Goal: Transaction & Acquisition: Purchase product/service

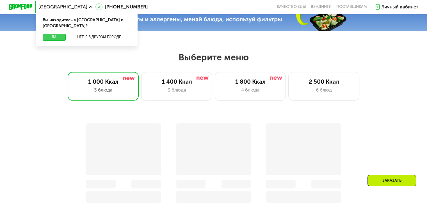
click at [56, 34] on button "Да" at bounding box center [54, 37] width 23 height 7
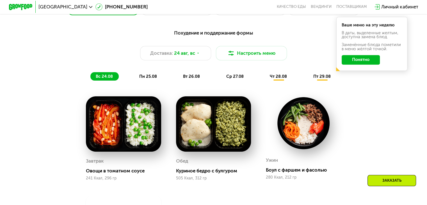
scroll to position [262, 0]
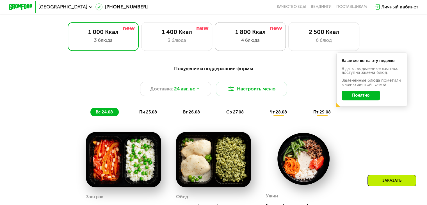
click at [288, 48] on div "1 800 Ккал 4 блюда" at bounding box center [323, 36] width 71 height 28
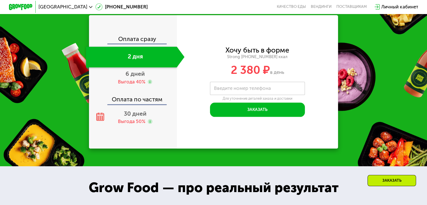
scroll to position [608, 0]
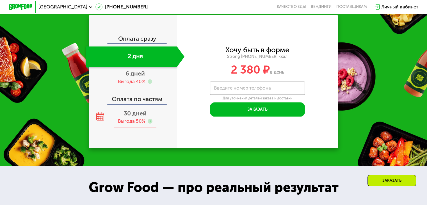
click at [137, 127] on div "30 дней Выгода 50%" at bounding box center [135, 117] width 98 height 21
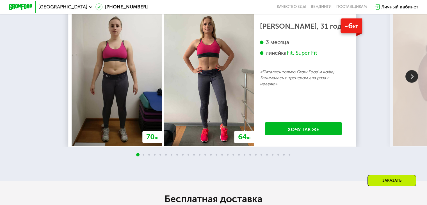
scroll to position [1035, 0]
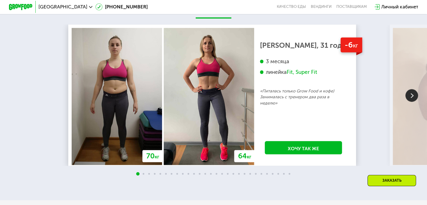
click at [412, 102] on img at bounding box center [411, 95] width 13 height 13
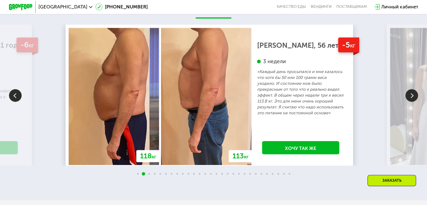
click at [412, 102] on img at bounding box center [411, 95] width 13 height 13
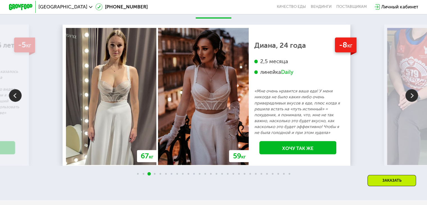
click at [412, 102] on img at bounding box center [411, 95] width 13 height 13
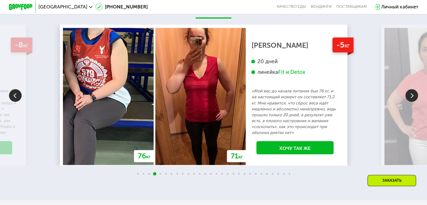
click at [412, 102] on img at bounding box center [411, 95] width 13 height 13
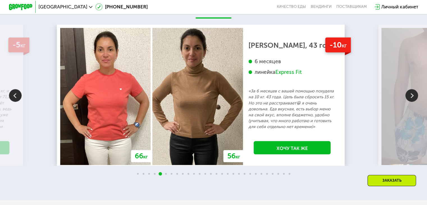
click at [412, 102] on img at bounding box center [411, 95] width 13 height 13
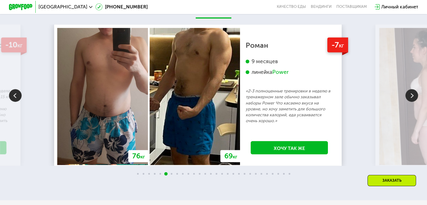
click at [412, 102] on img at bounding box center [411, 95] width 13 height 13
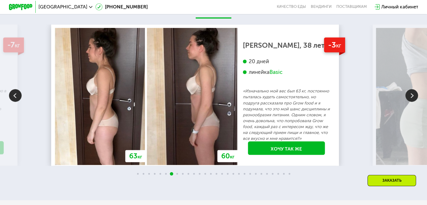
click at [412, 102] on img at bounding box center [411, 95] width 13 height 13
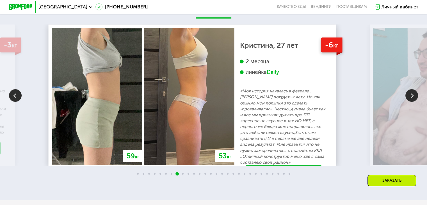
click at [412, 102] on img at bounding box center [411, 95] width 13 height 13
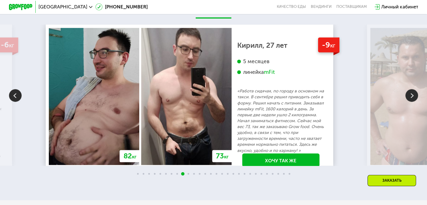
click at [412, 102] on img at bounding box center [411, 95] width 13 height 13
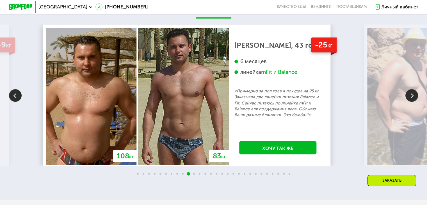
click at [412, 102] on img at bounding box center [411, 95] width 13 height 13
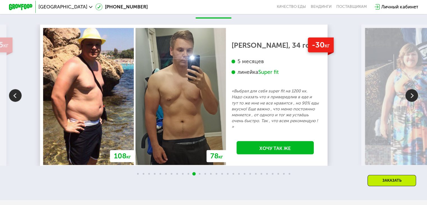
click at [412, 102] on img at bounding box center [411, 95] width 13 height 13
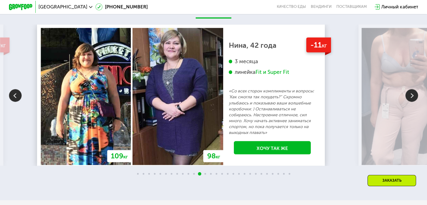
click at [412, 102] on img at bounding box center [411, 95] width 13 height 13
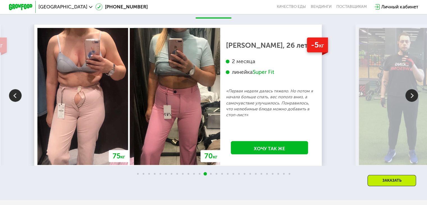
click at [11, 102] on img at bounding box center [15, 95] width 13 height 13
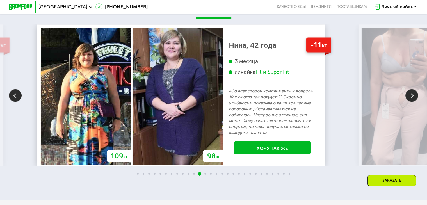
click at [412, 102] on img at bounding box center [411, 95] width 13 height 13
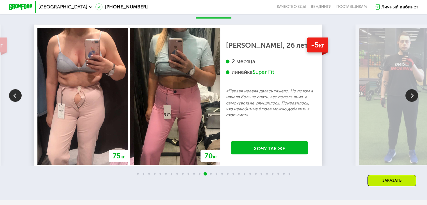
click at [412, 102] on img at bounding box center [411, 95] width 13 height 13
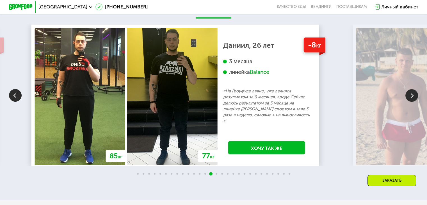
click at [412, 102] on img at bounding box center [411, 95] width 13 height 13
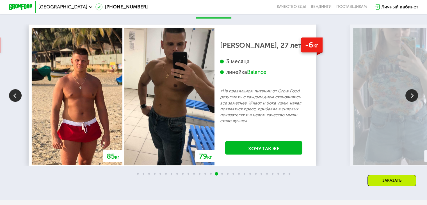
click at [412, 102] on img at bounding box center [411, 95] width 13 height 13
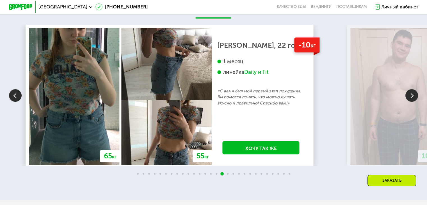
click at [412, 102] on img at bounding box center [411, 95] width 13 height 13
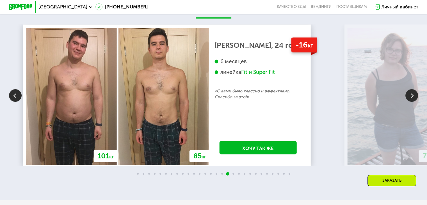
click at [412, 102] on img at bounding box center [411, 95] width 13 height 13
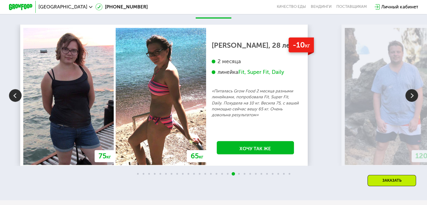
click at [412, 102] on img at bounding box center [411, 95] width 13 height 13
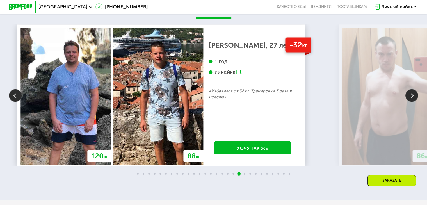
click at [412, 102] on img at bounding box center [411, 95] width 13 height 13
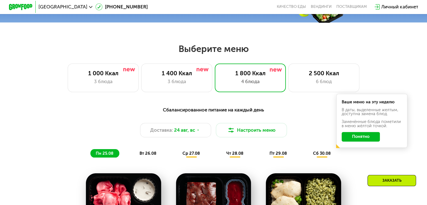
scroll to position [223, 0]
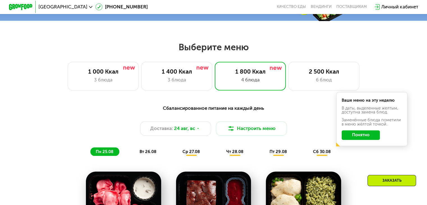
click at [191, 112] on div "Сбалансированное питание на каждый день" at bounding box center [213, 107] width 351 height 7
click at [191, 109] on div "Сбалансированное питание на каждый день" at bounding box center [213, 107] width 351 height 7
click at [234, 134] on button "Настроить меню" at bounding box center [251, 128] width 71 height 14
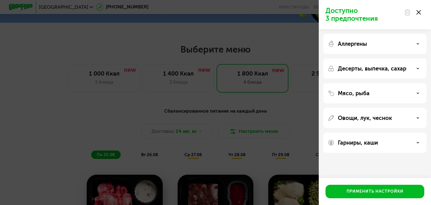
click at [359, 68] on p "Десерты, выпечка, сахар" at bounding box center [372, 68] width 68 height 7
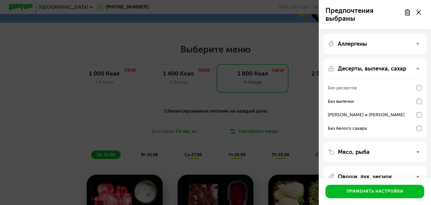
click at [379, 70] on p "Десерты, выпечка, сахар" at bounding box center [372, 68] width 68 height 7
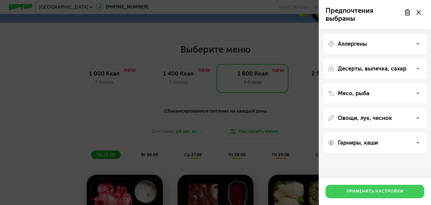
click at [387, 189] on div "Применить настройки" at bounding box center [374, 191] width 57 height 6
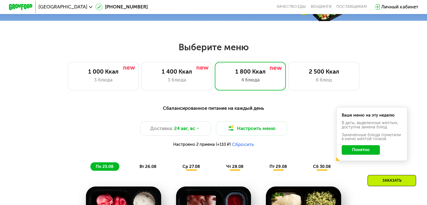
scroll to position [246, 0]
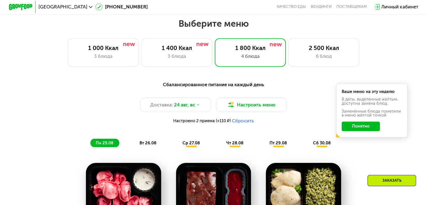
click at [370, 130] on button "Понятно" at bounding box center [360, 126] width 38 height 10
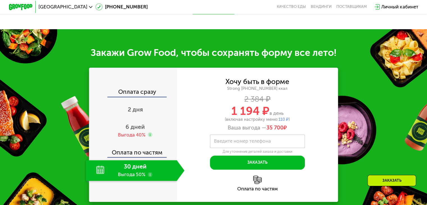
scroll to position [604, 0]
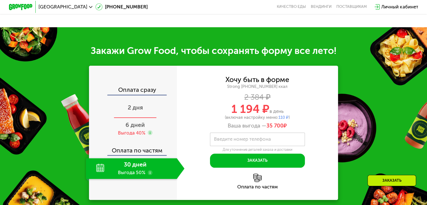
click at [142, 112] on div "2 дня" at bounding box center [135, 107] width 98 height 21
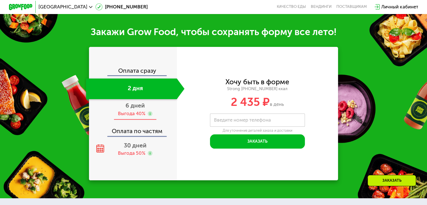
scroll to position [636, 0]
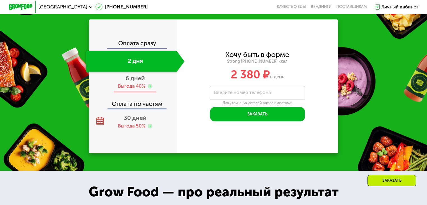
click at [128, 92] on div "6 дней Выгода 40%" at bounding box center [135, 82] width 98 height 21
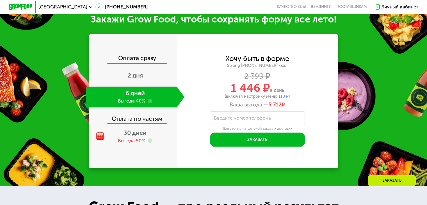
click at [140, 123] on div "Оплата по частям" at bounding box center [132, 117] width 87 height 14
click at [139, 136] on span "30 дней" at bounding box center [135, 132] width 23 height 7
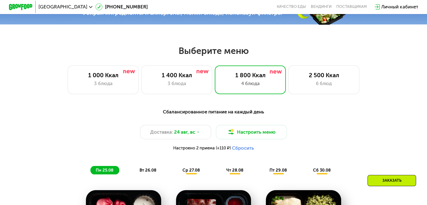
scroll to position [219, 0]
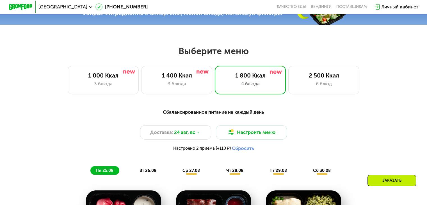
click at [51, 121] on div "Сбалансированное питание на каждый день Доставка: [DATE] Настроить меню Настрое…" at bounding box center [213, 141] width 351 height 66
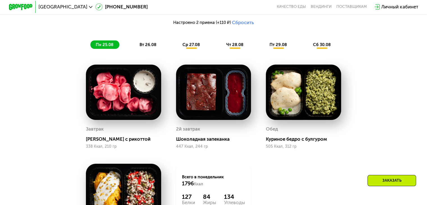
scroll to position [344, 0]
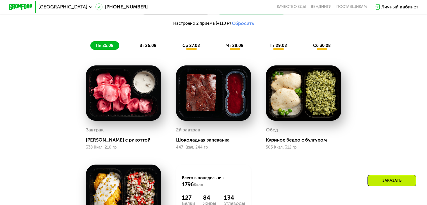
click at [146, 46] on span "вт 26.08" at bounding box center [147, 45] width 17 height 5
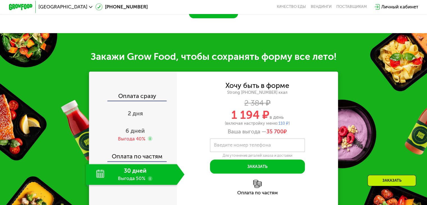
scroll to position [631, 0]
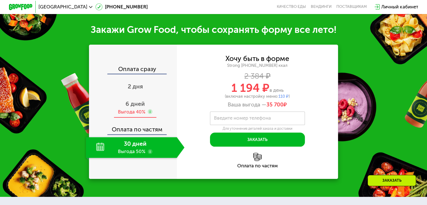
click at [136, 111] on div "Выгода 40%" at bounding box center [131, 112] width 27 height 6
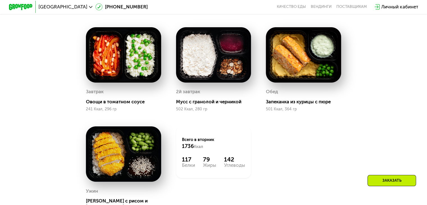
scroll to position [381, 0]
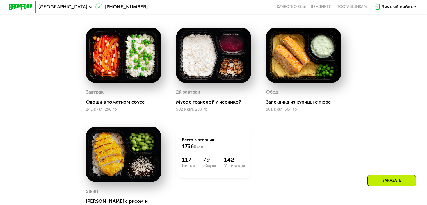
click at [59, 68] on div "Сбалансированное питание на каждый день Доставка: [DATE] Настроить меню Настрое…" at bounding box center [213, 91] width 365 height 299
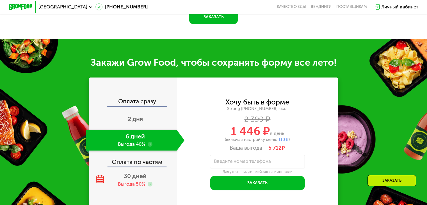
scroll to position [599, 0]
